Goal: Task Accomplishment & Management: Manage account settings

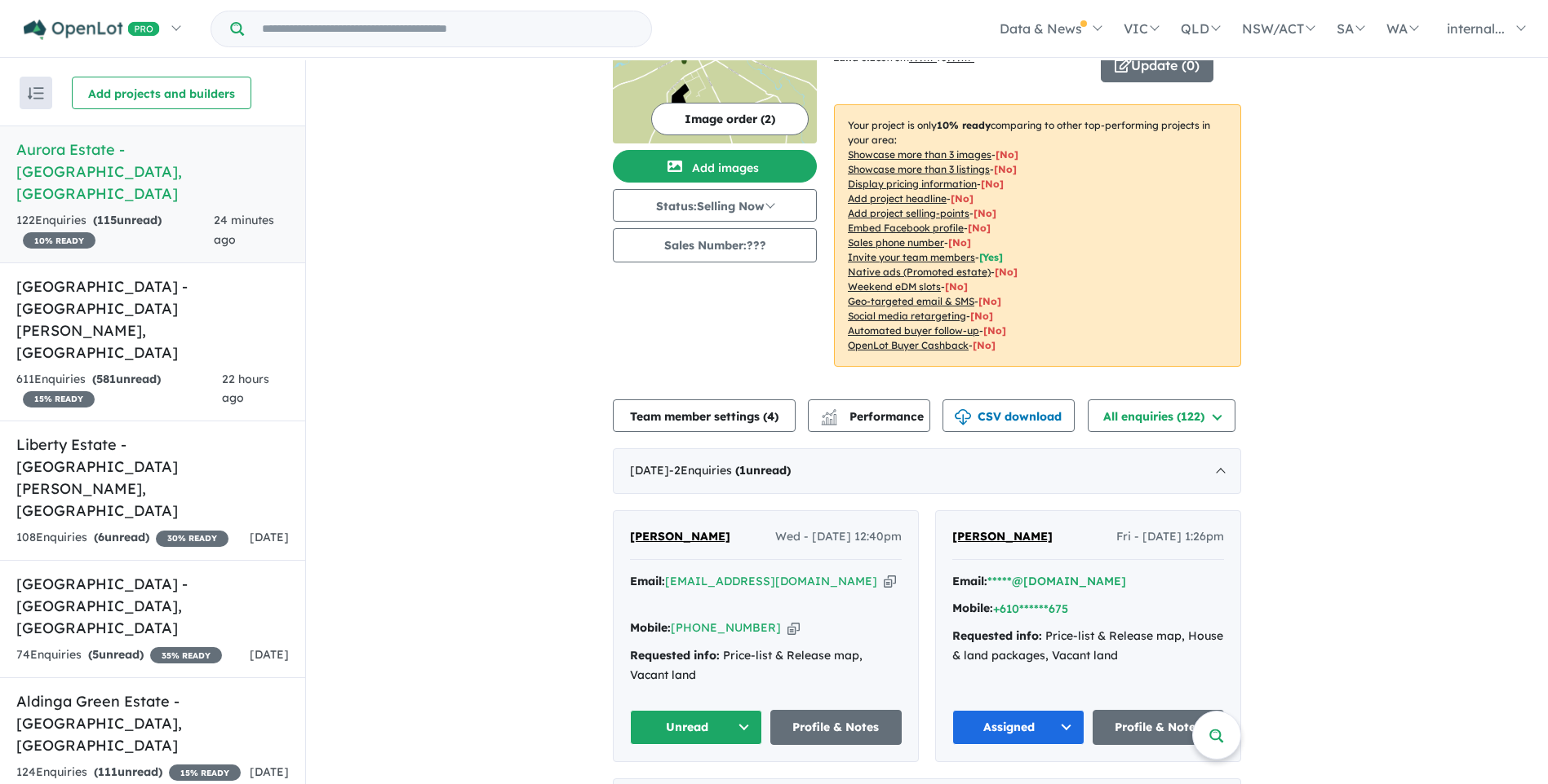
scroll to position [82, 0]
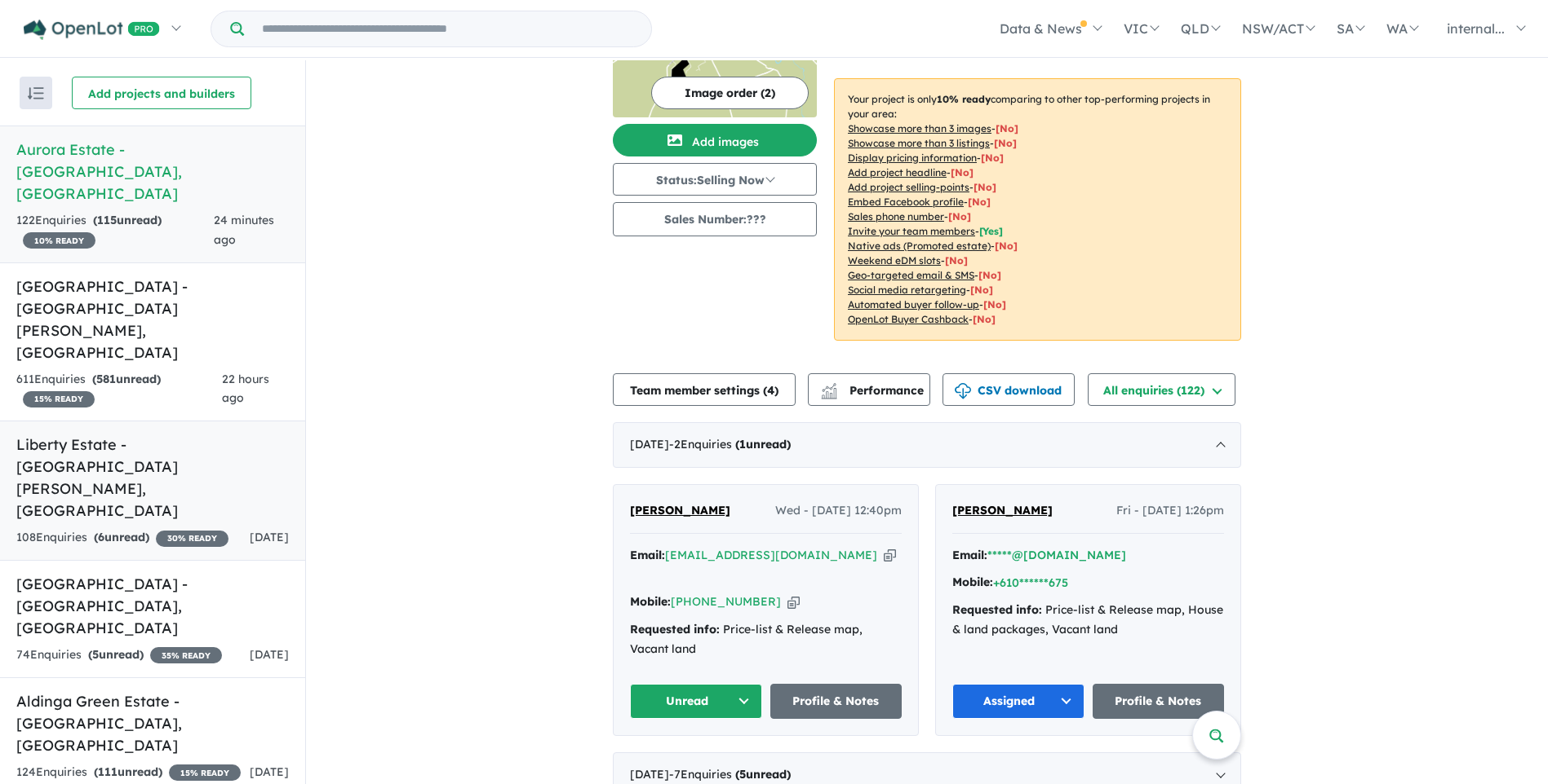
click at [168, 434] on h5 "Liberty Estate - [GEOGRAPHIC_DATA][PERSON_NAME][GEOGRAPHIC_DATA]" at bounding box center [152, 477] width 273 height 88
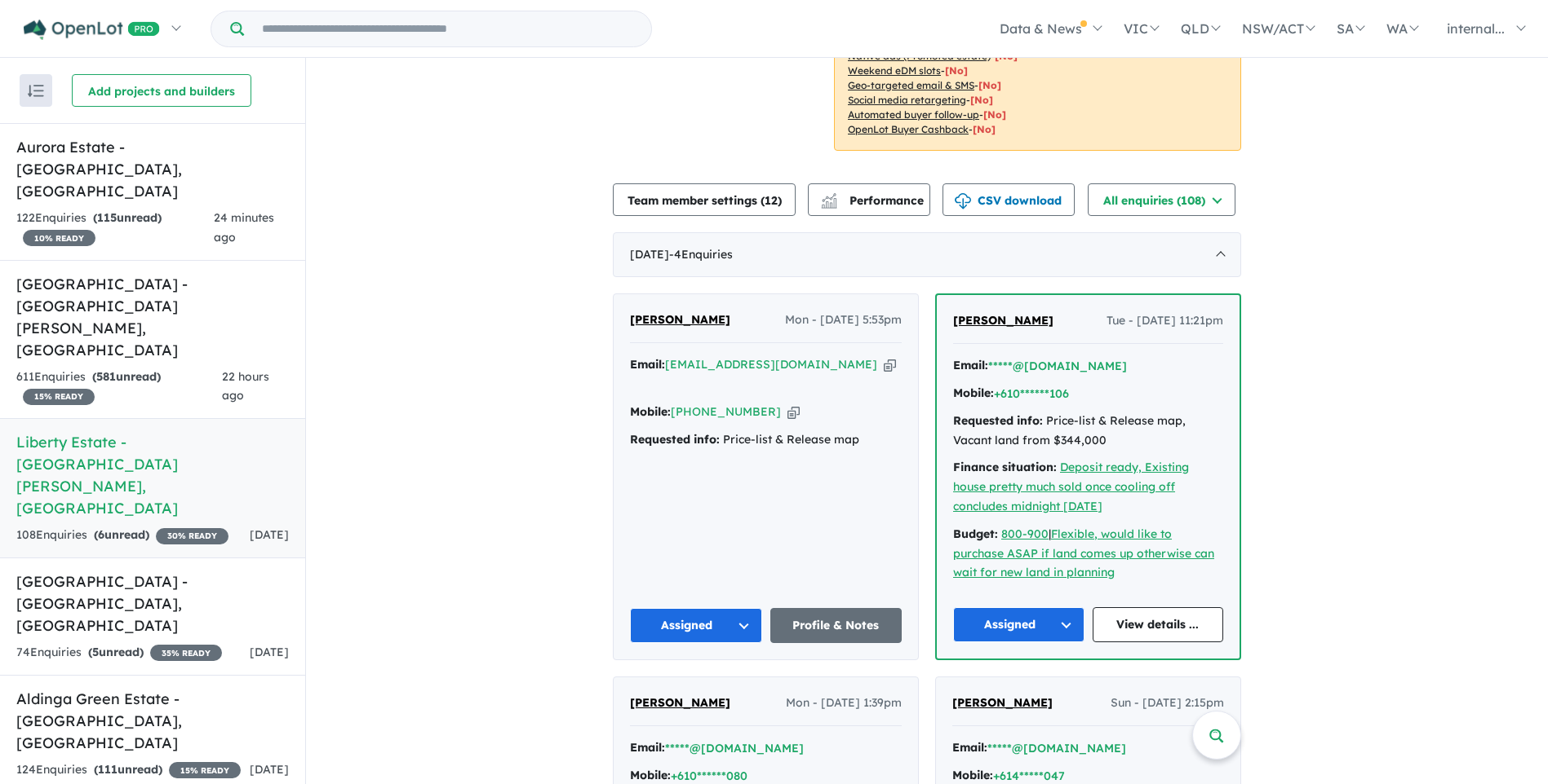
scroll to position [327, 0]
click at [127, 369] on strong "( 581 unread)" at bounding box center [126, 376] width 68 height 14
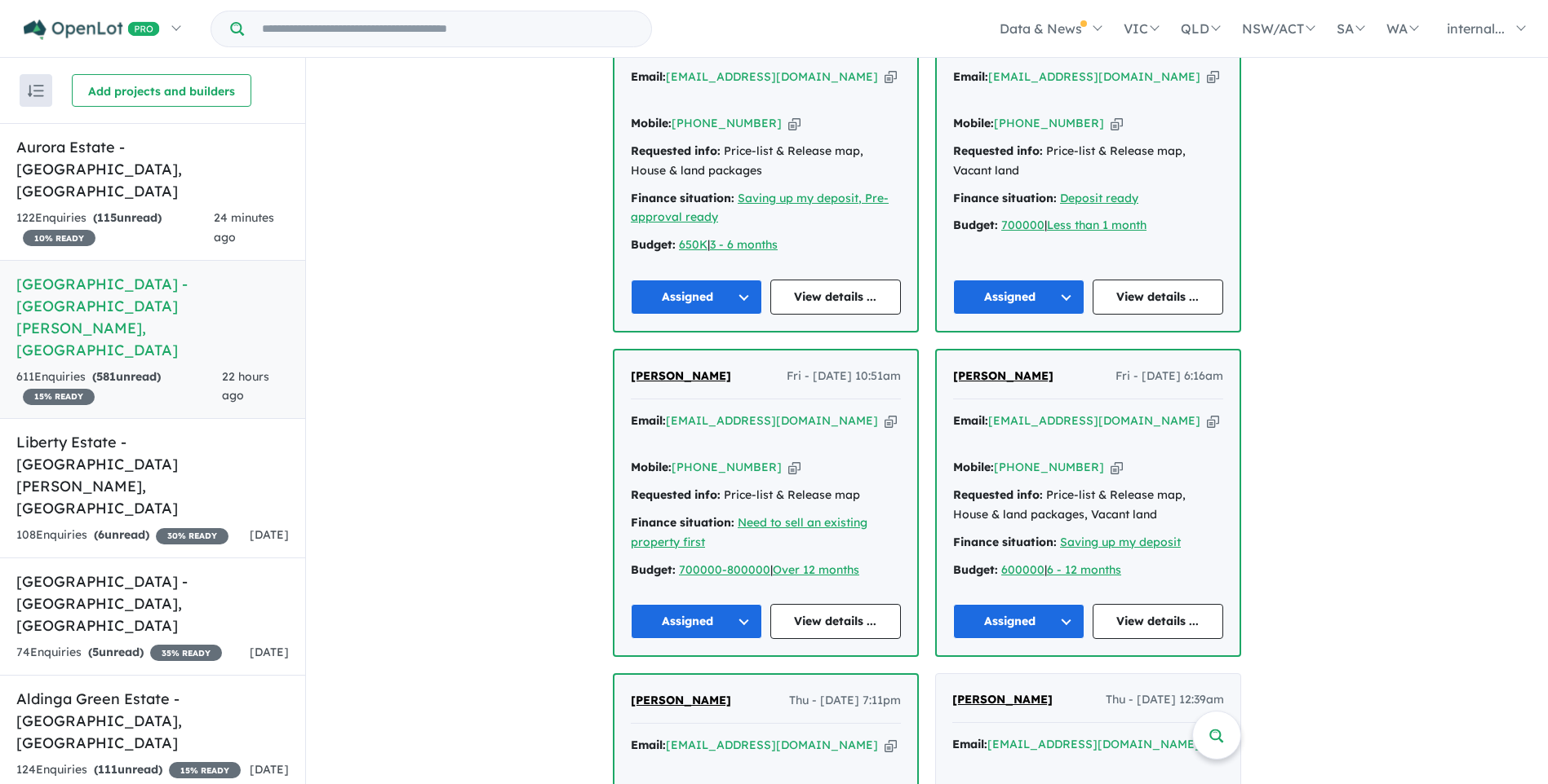
scroll to position [163, 0]
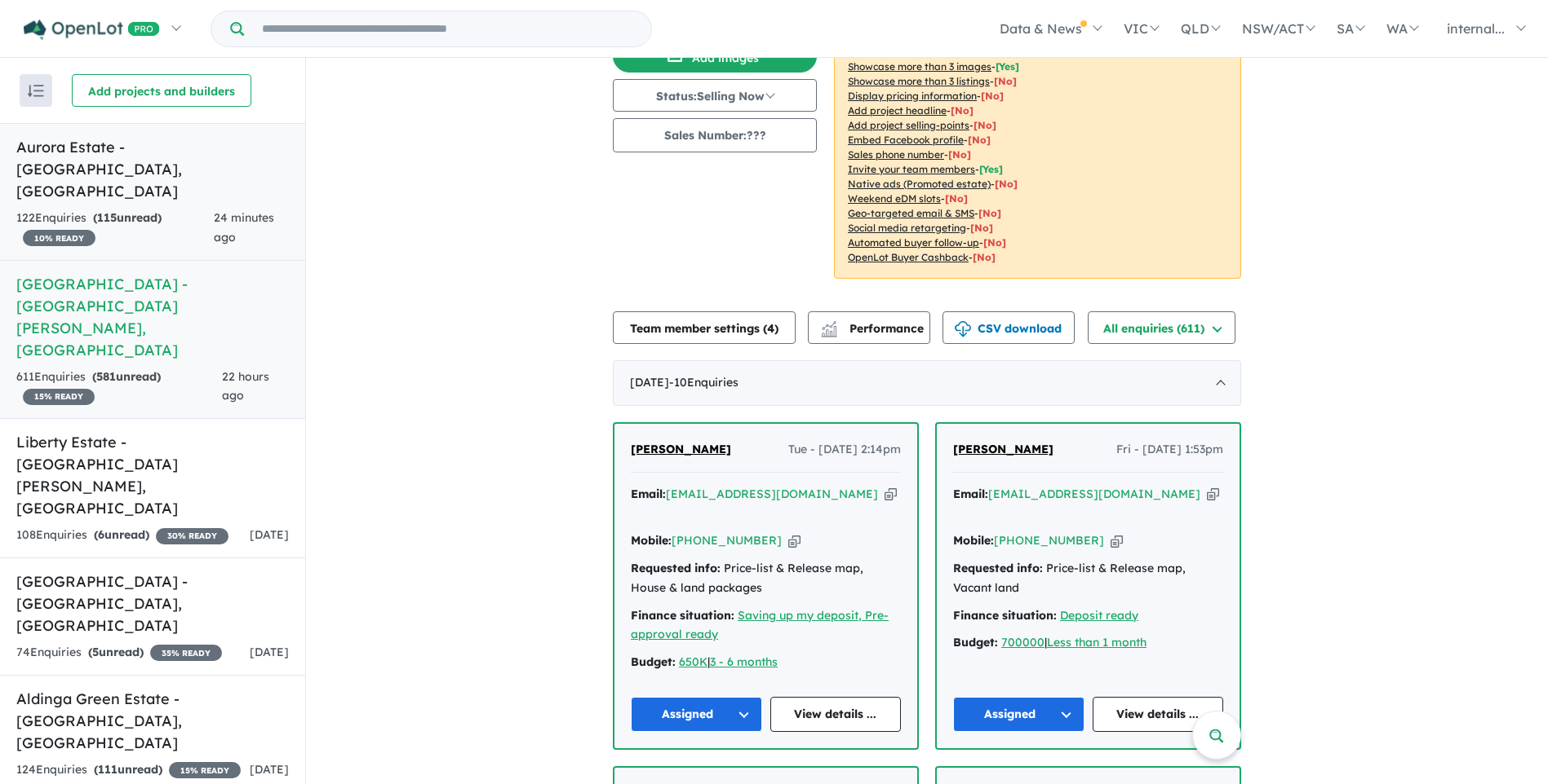
click at [259, 209] on div "24 minutes ago" at bounding box center [251, 228] width 75 height 39
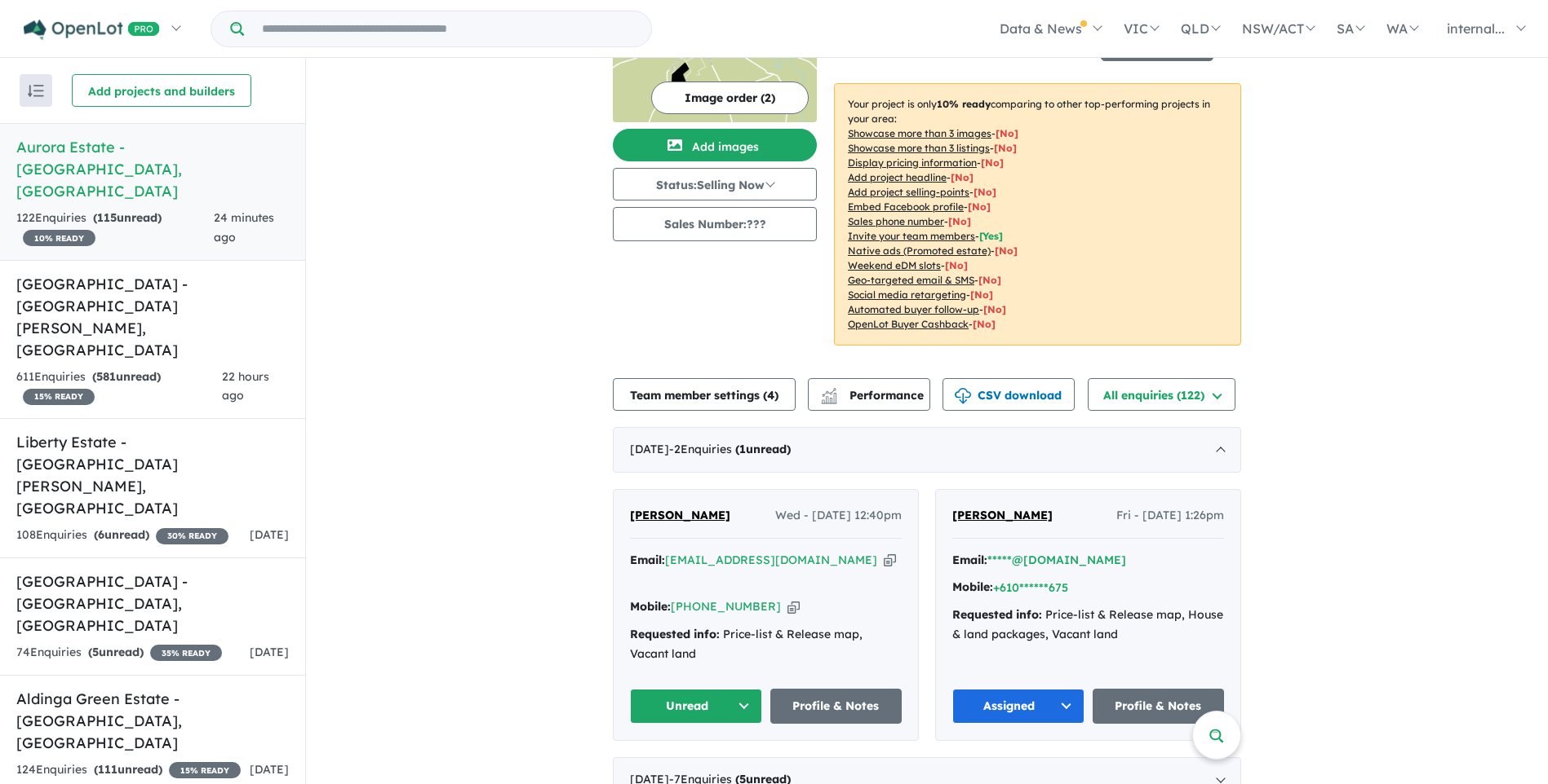
scroll to position [408, 0]
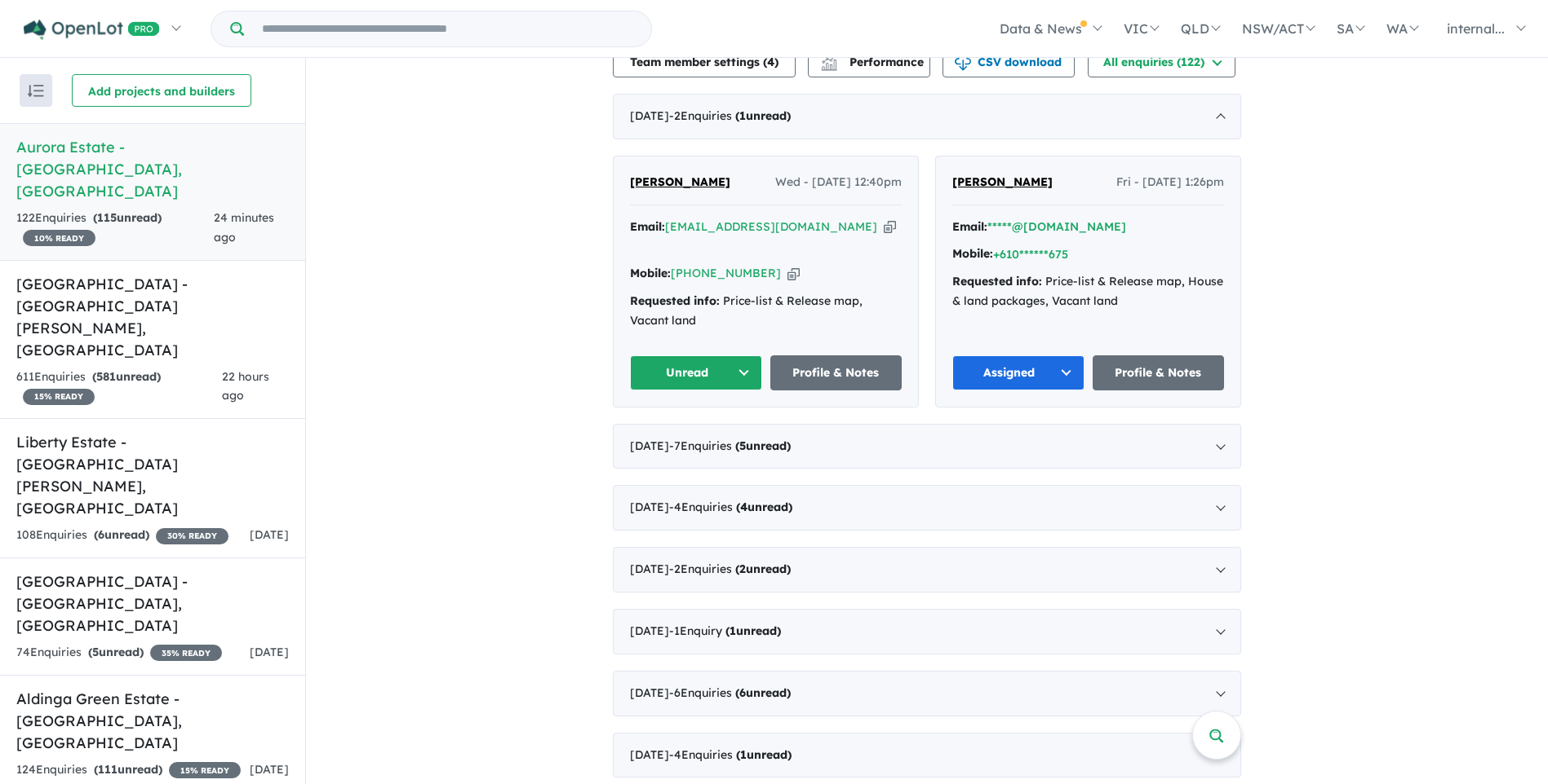
click at [883, 226] on icon "button" at bounding box center [889, 227] width 12 height 17
click at [675, 358] on button "Unread" at bounding box center [695, 373] width 132 height 35
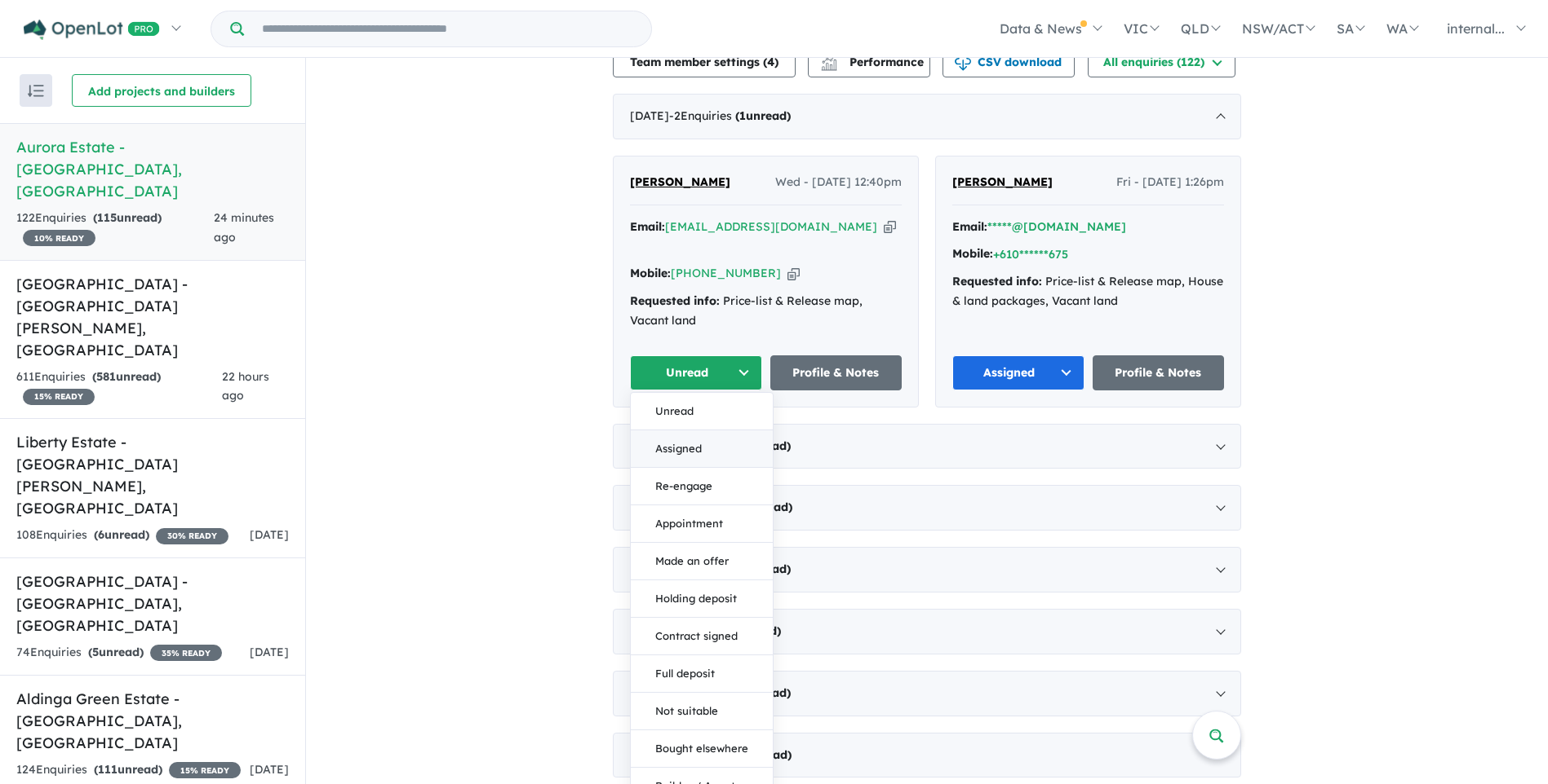
click at [670, 431] on button "Assigned" at bounding box center [701, 450] width 142 height 38
